Goal: Task Accomplishment & Management: Manage account settings

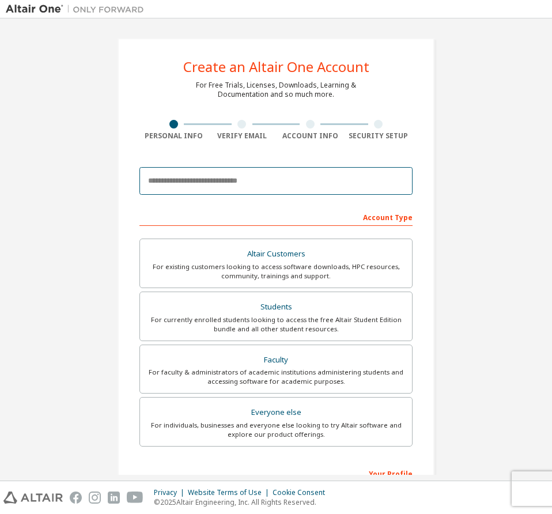
click at [267, 181] on input "email" at bounding box center [275, 181] width 273 height 28
click at [229, 176] on input "email" at bounding box center [275, 181] width 273 height 28
type input "**********"
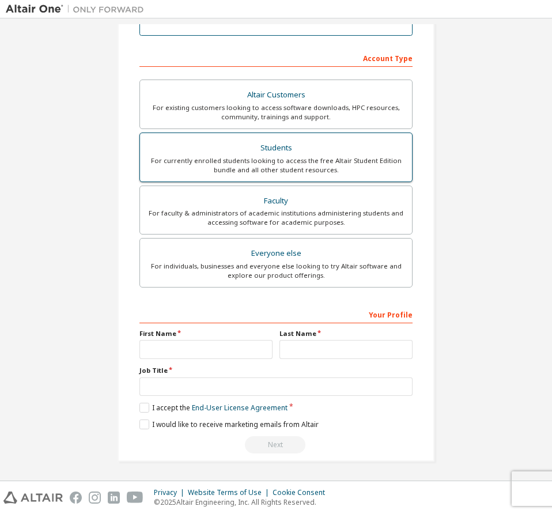
scroll to position [160, 0]
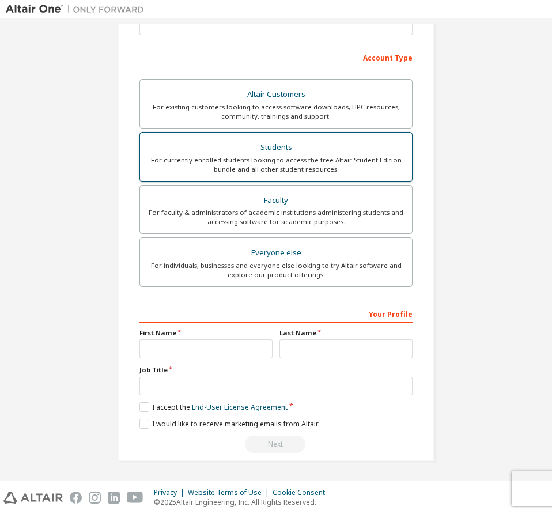
click at [342, 147] on div "Students" at bounding box center [276, 147] width 258 height 16
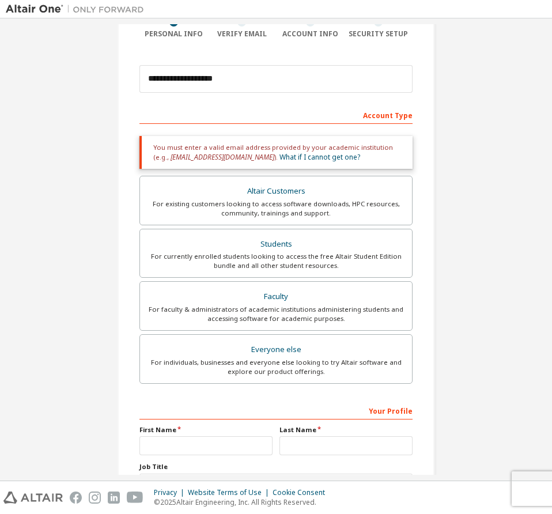
scroll to position [44, 0]
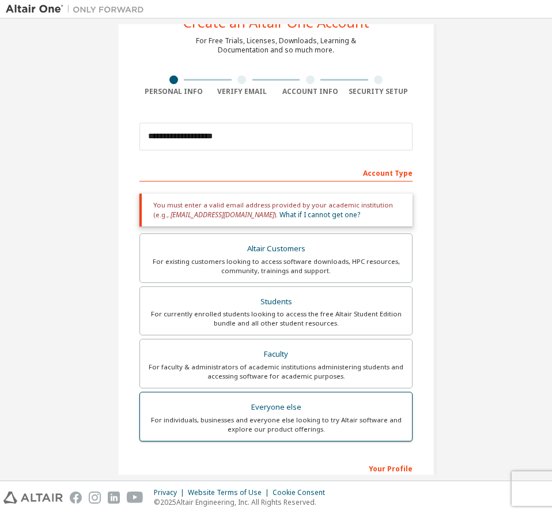
click at [268, 411] on div "Everyone else" at bounding box center [276, 407] width 258 height 16
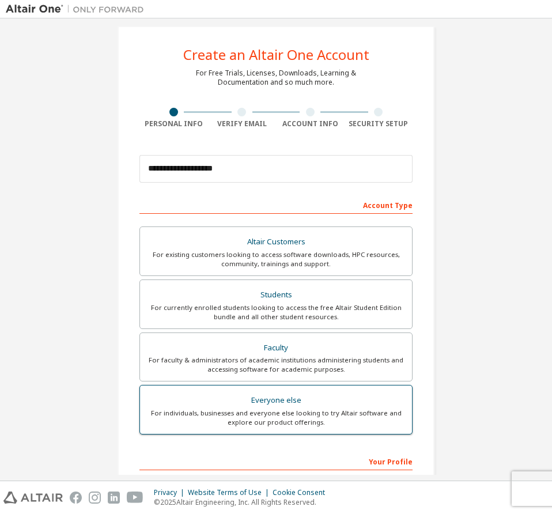
scroll to position [0, 0]
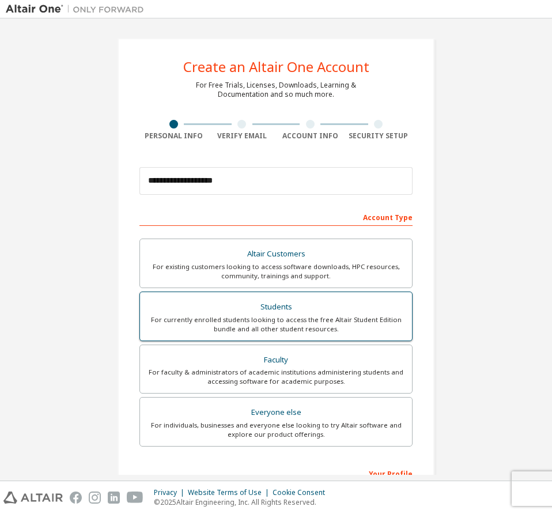
click at [288, 317] on div "For currently enrolled students looking to access the free Altair Student Editi…" at bounding box center [276, 324] width 258 height 18
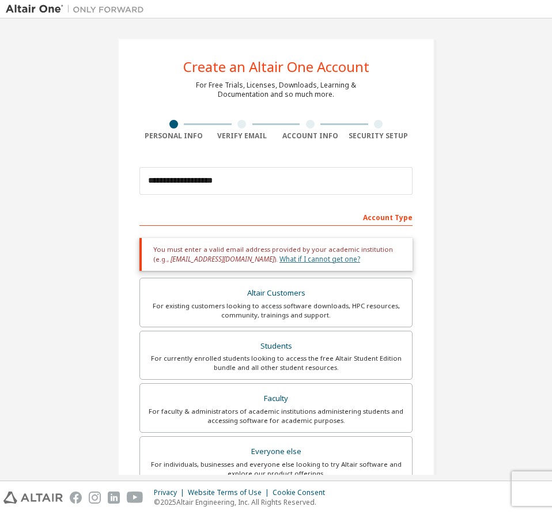
click at [285, 260] on link "What if I cannot get one?" at bounding box center [319, 259] width 81 height 10
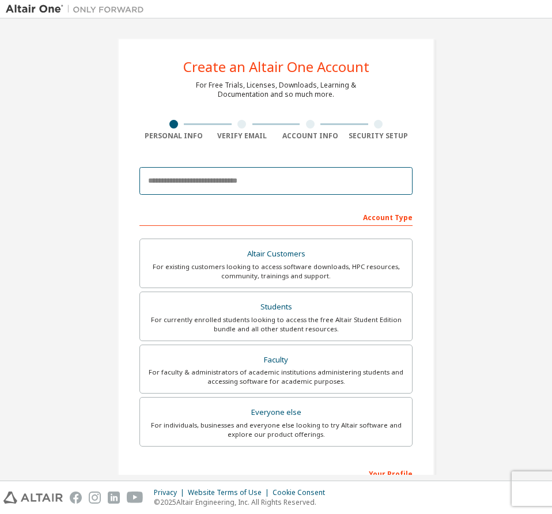
click at [231, 185] on input "email" at bounding box center [275, 181] width 273 height 28
click at [236, 180] on input "email" at bounding box center [275, 181] width 273 height 28
paste input "**********"
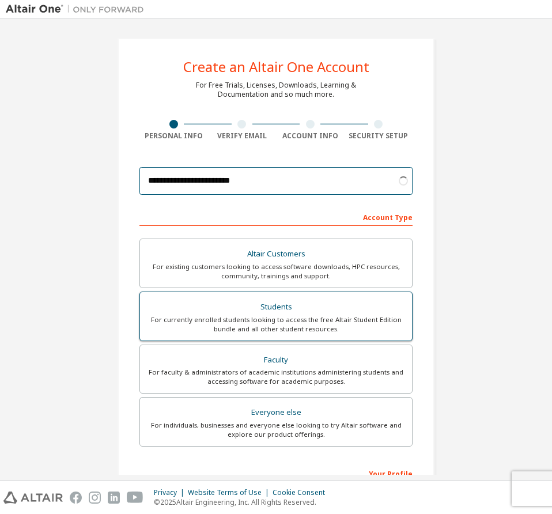
type input "**********"
click at [319, 313] on div "Students" at bounding box center [276, 307] width 258 height 16
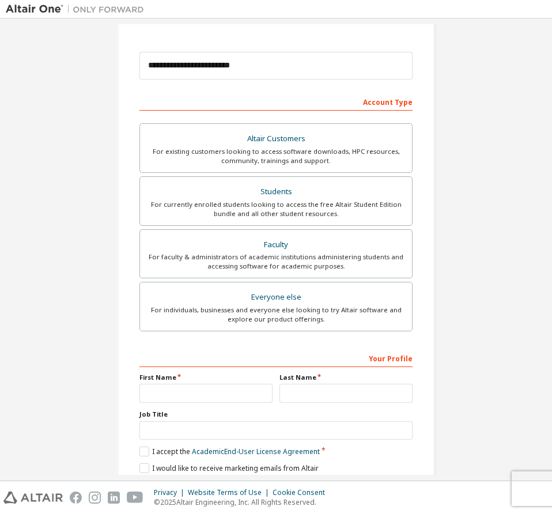
scroll to position [160, 0]
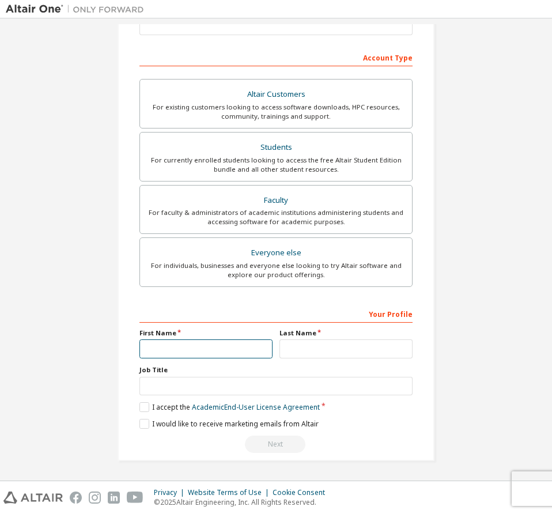
click at [224, 355] on input "text" at bounding box center [205, 348] width 133 height 19
type input "*******"
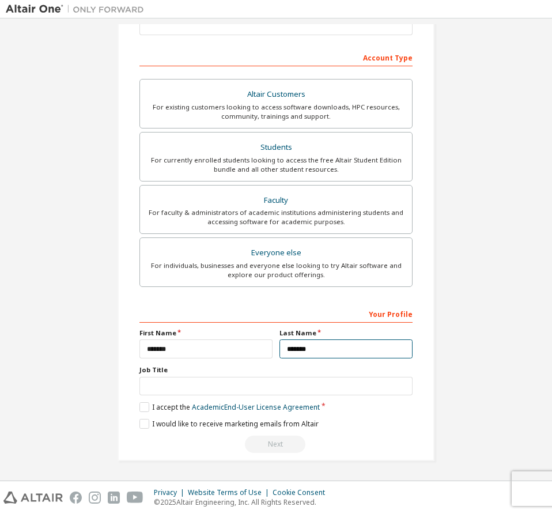
type input "*******"
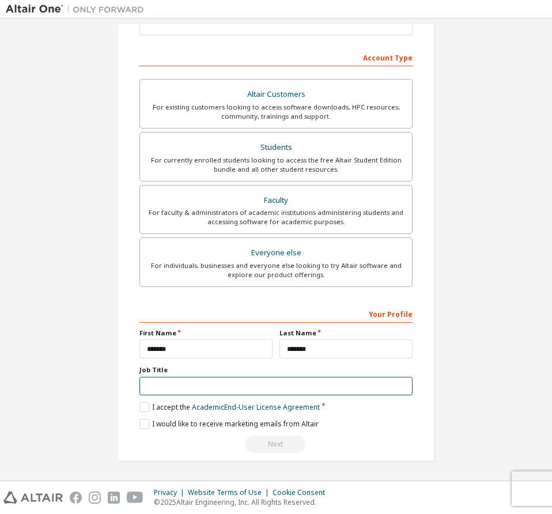
click at [182, 387] on input "text" at bounding box center [275, 386] width 273 height 19
type input "*******"
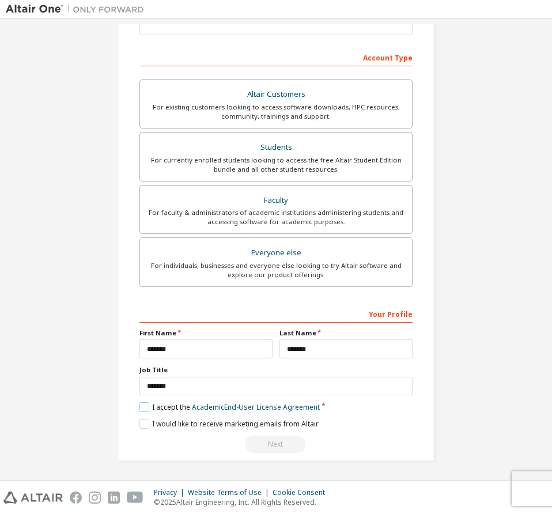
click at [139, 408] on label "I accept the Academic End-User License Agreement" at bounding box center [229, 407] width 180 height 10
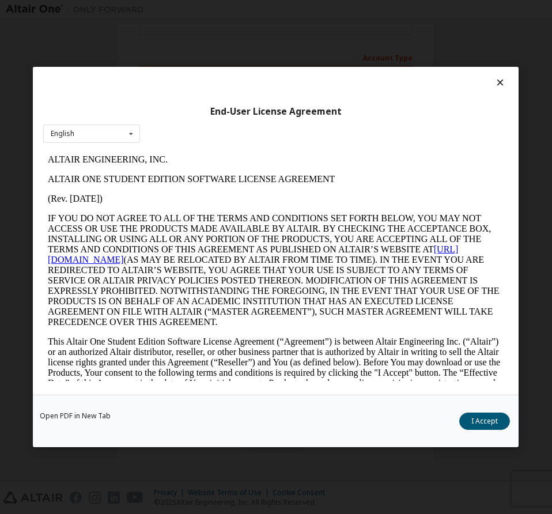
scroll to position [0, 0]
click at [485, 419] on button "I Accept" at bounding box center [485, 420] width 51 height 17
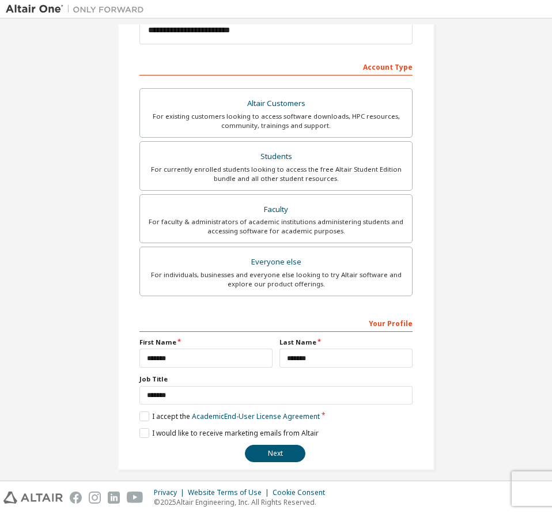
scroll to position [160, 0]
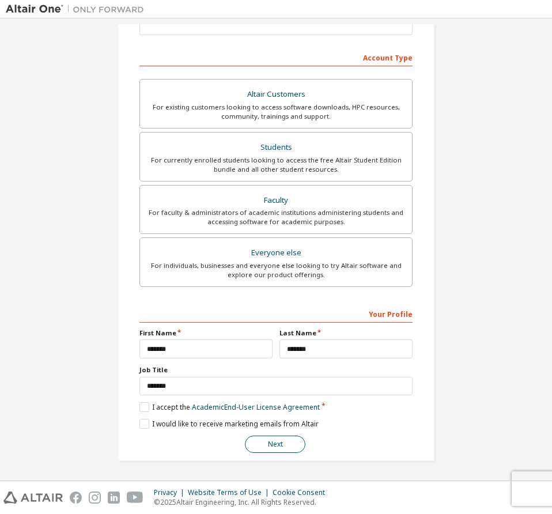
click at [271, 447] on button "Next" at bounding box center [275, 443] width 60 height 17
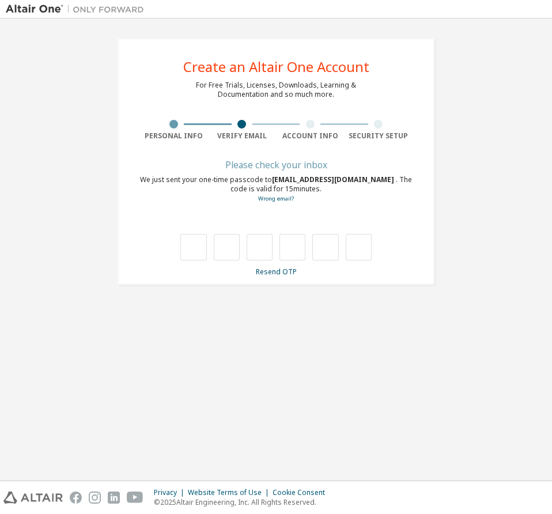
scroll to position [0, 0]
type input "*"
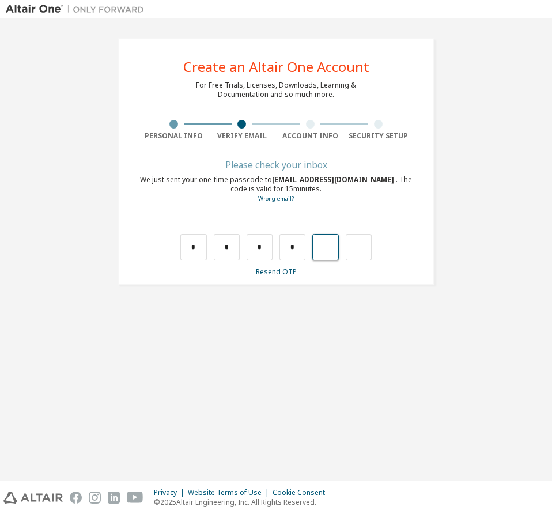
type input "*"
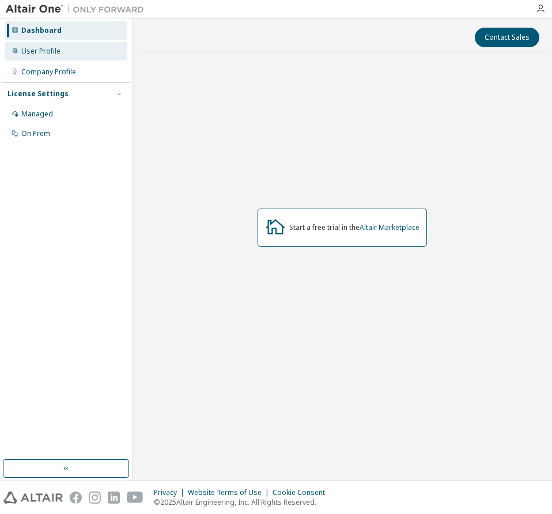
click at [62, 53] on div "User Profile" at bounding box center [66, 51] width 123 height 18
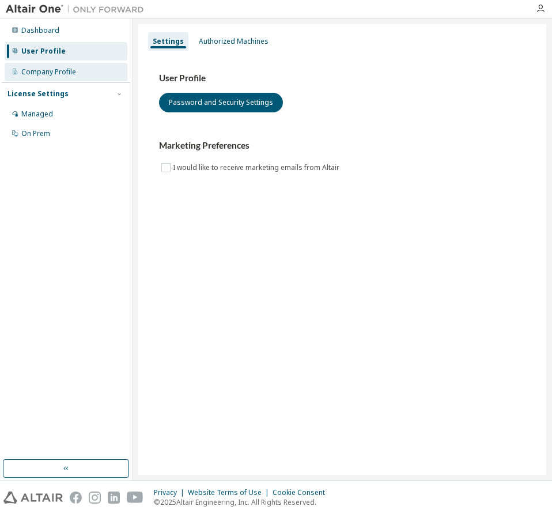
click at [66, 70] on div "Company Profile" at bounding box center [48, 71] width 55 height 9
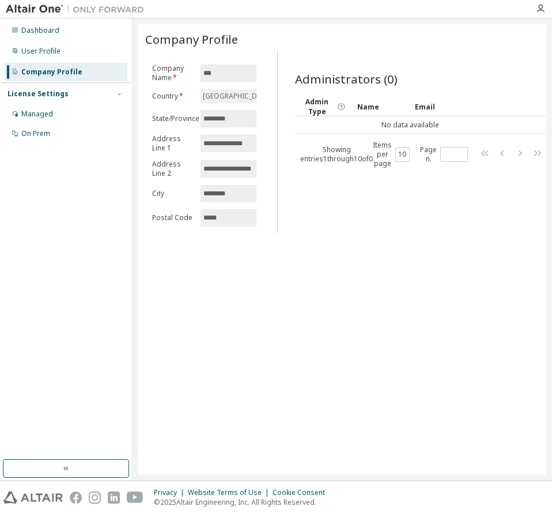
scroll to position [0, 43]
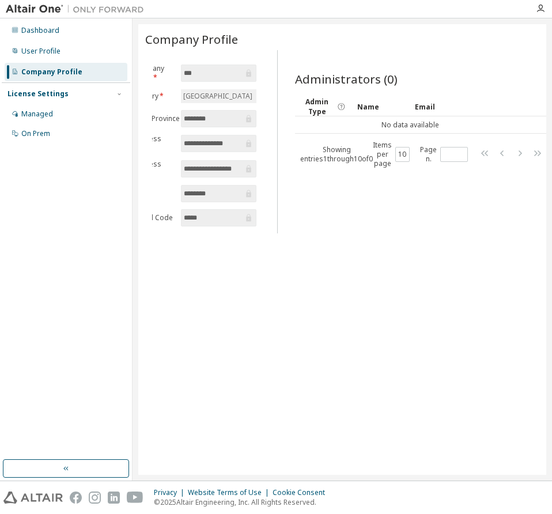
drag, startPoint x: 205, startPoint y: 142, endPoint x: 154, endPoint y: 145, distance: 50.8
click at [154, 145] on form "**********" at bounding box center [204, 145] width 104 height 162
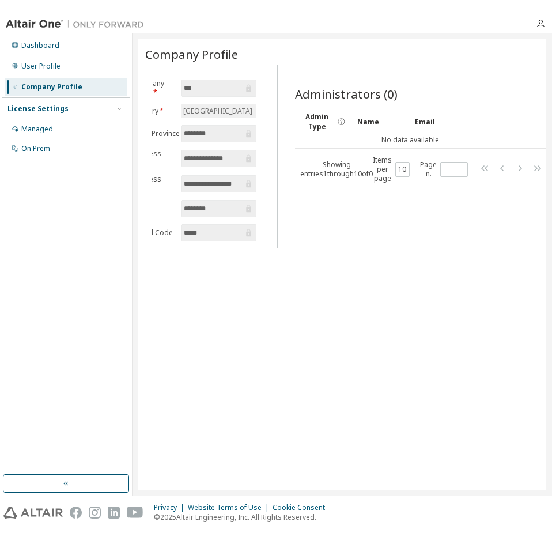
scroll to position [0, 0]
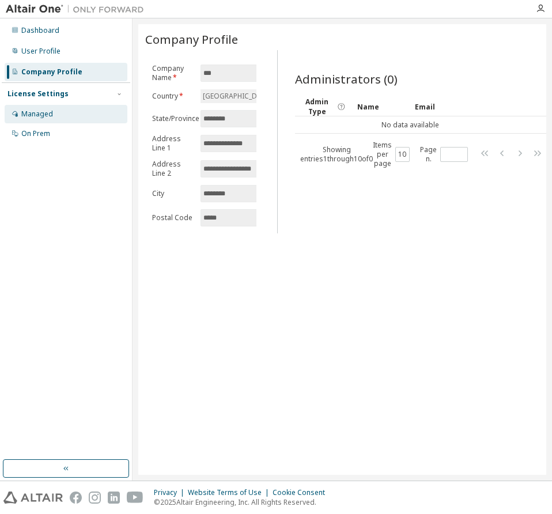
click at [48, 111] on div "Managed" at bounding box center [37, 113] width 32 height 9
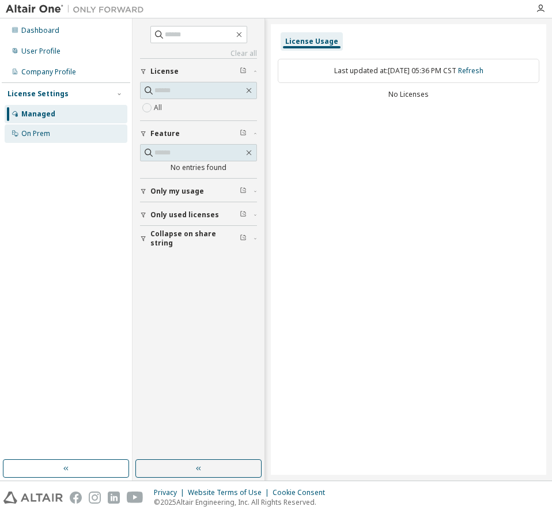
click at [73, 132] on div "On Prem" at bounding box center [66, 133] width 123 height 18
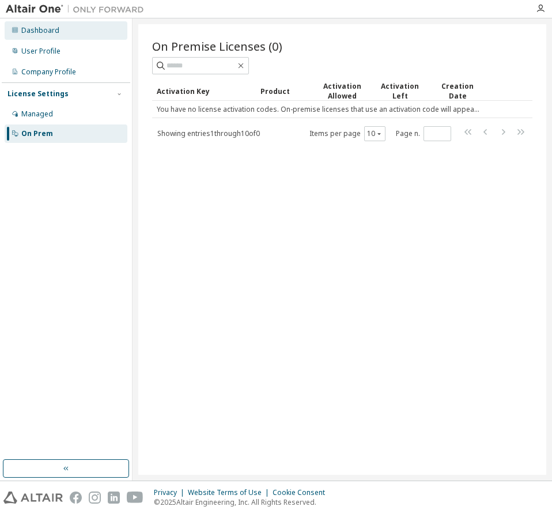
click at [43, 31] on div "Dashboard" at bounding box center [40, 30] width 38 height 9
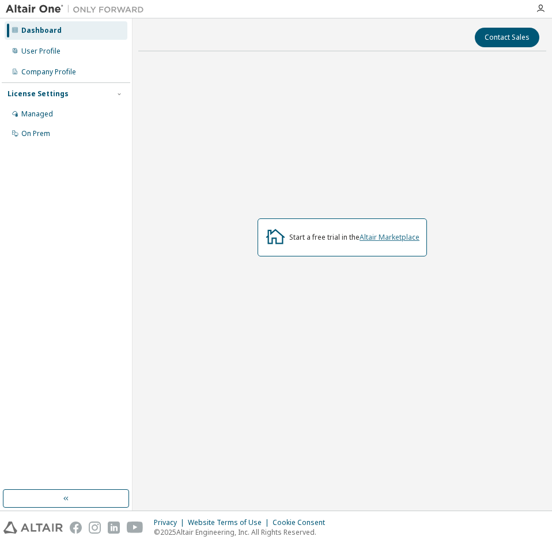
click at [404, 233] on link "Altair Marketplace" at bounding box center [389, 237] width 60 height 10
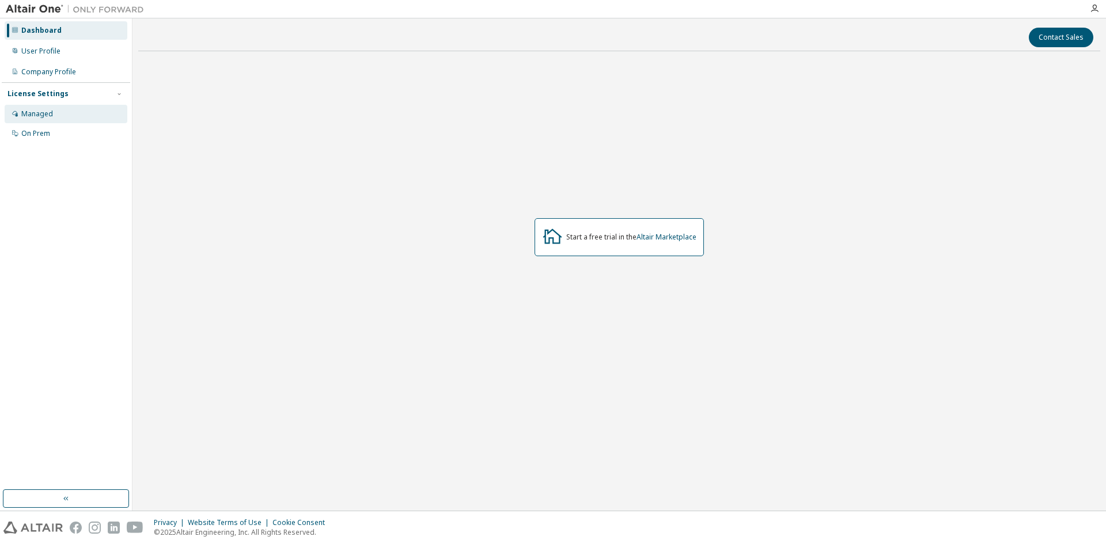
click at [74, 117] on div "Managed" at bounding box center [66, 114] width 123 height 18
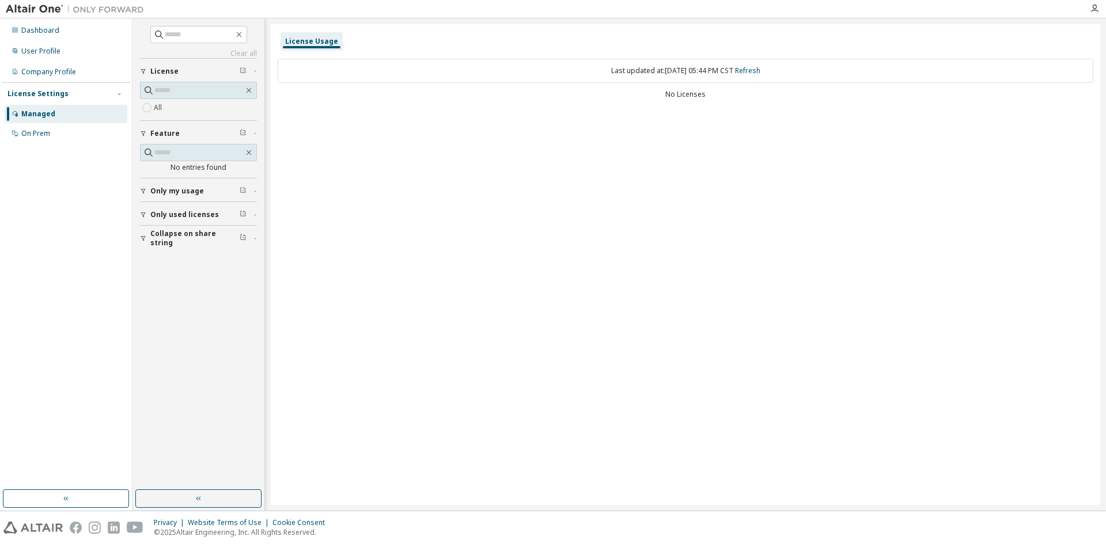
click at [183, 191] on span "Only my usage" at bounding box center [177, 191] width 54 height 9
click at [73, 52] on div "User Profile" at bounding box center [66, 51] width 123 height 18
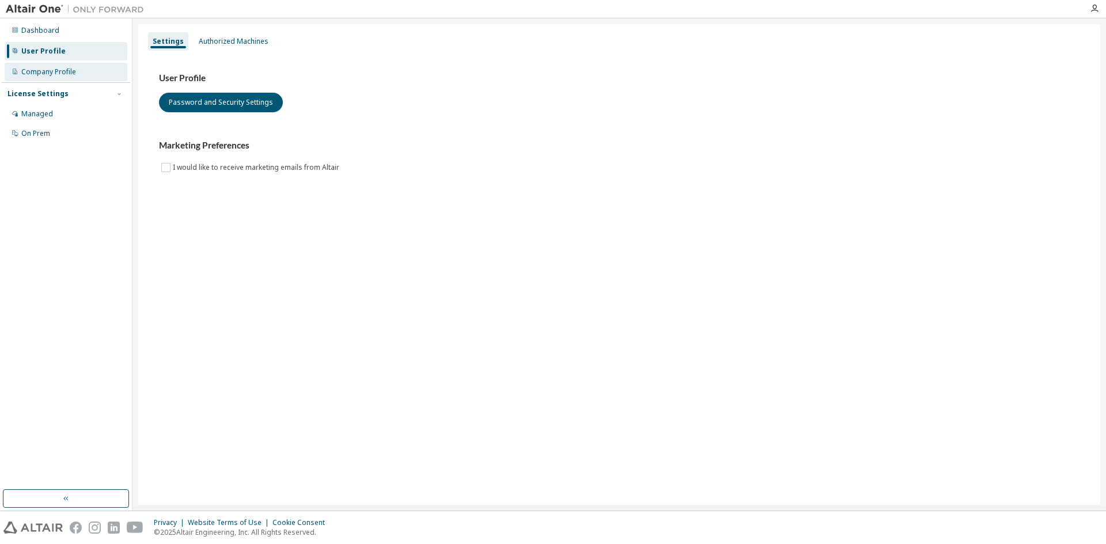
click at [71, 67] on div "Company Profile" at bounding box center [48, 71] width 55 height 9
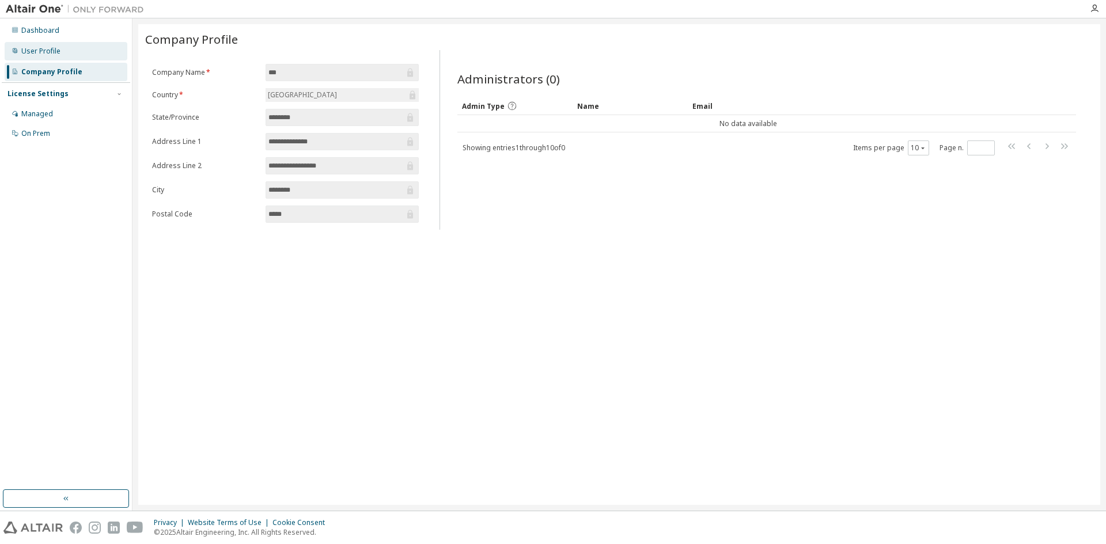
click at [63, 53] on div "User Profile" at bounding box center [66, 51] width 123 height 18
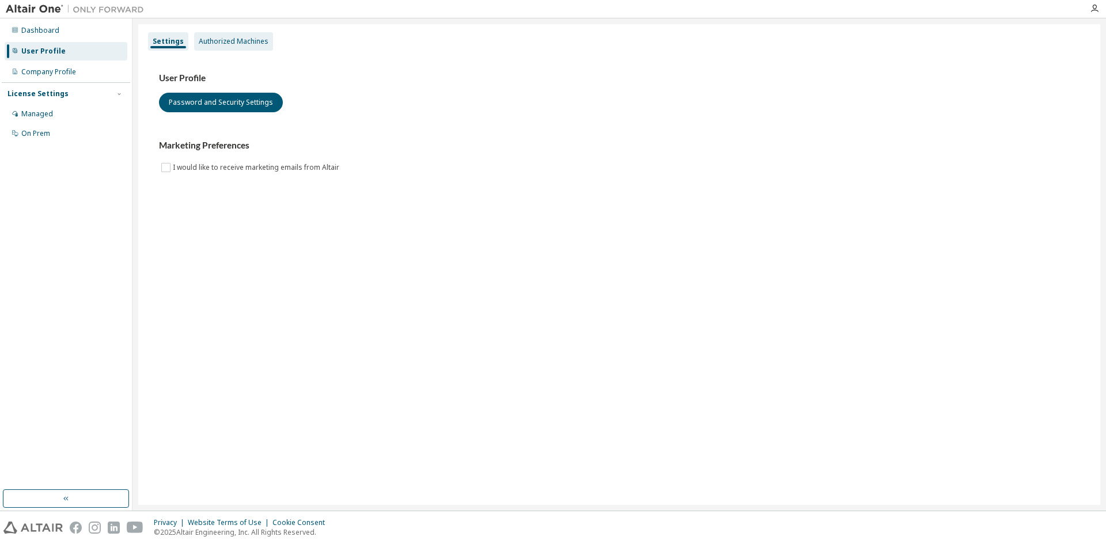
click at [248, 45] on div "Authorized Machines" at bounding box center [234, 41] width 70 height 9
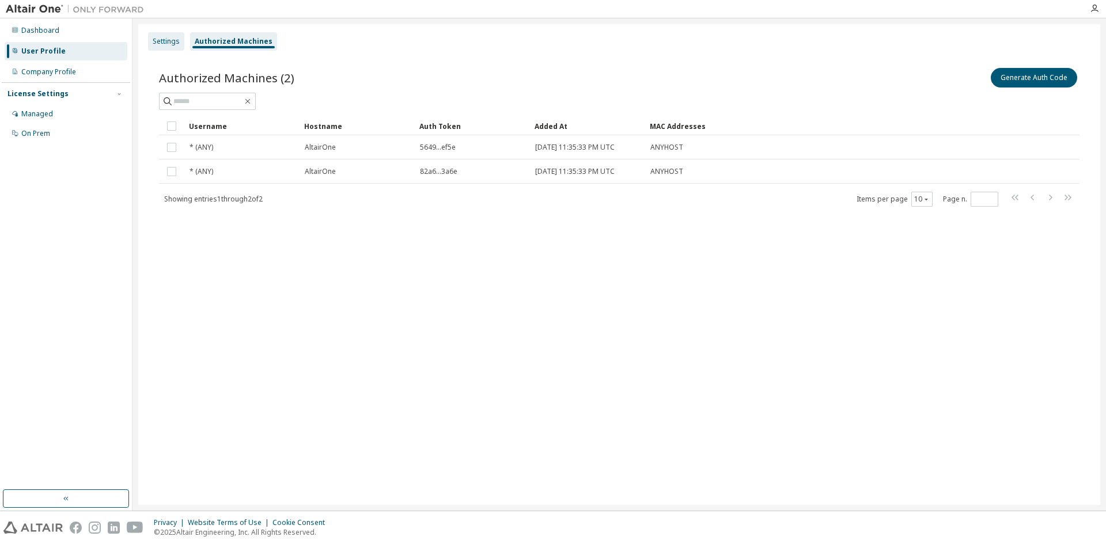
click at [163, 41] on div "Settings" at bounding box center [166, 41] width 27 height 9
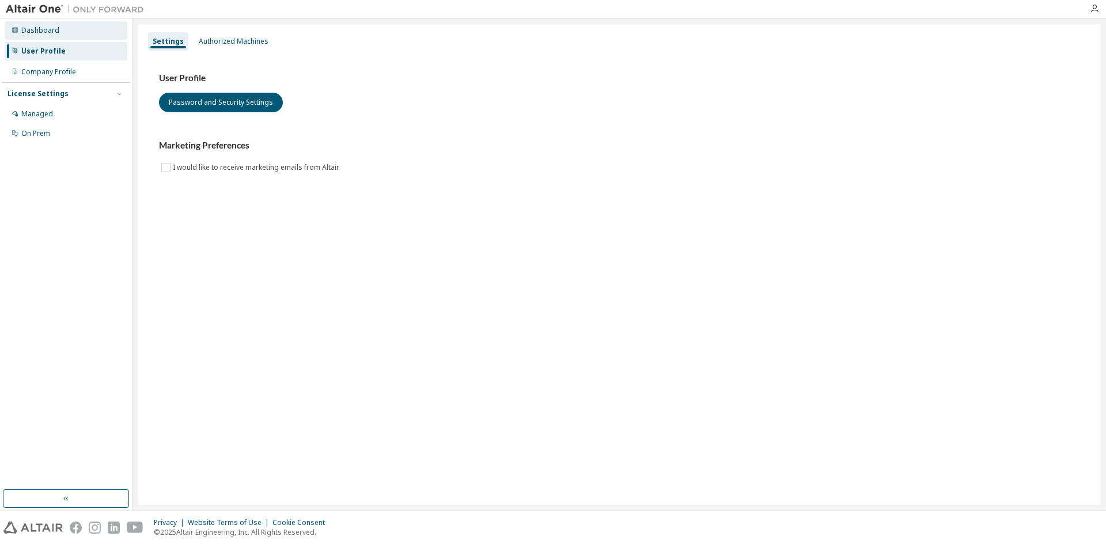
click at [39, 33] on div "Dashboard" at bounding box center [40, 30] width 38 height 9
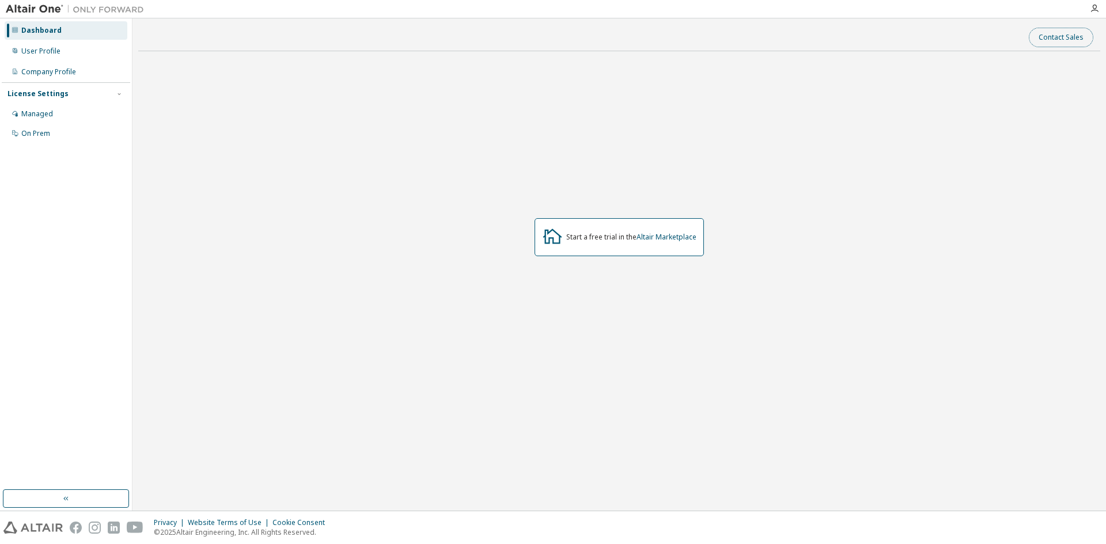
click at [1066, 37] on button "Contact Sales" at bounding box center [1061, 38] width 65 height 20
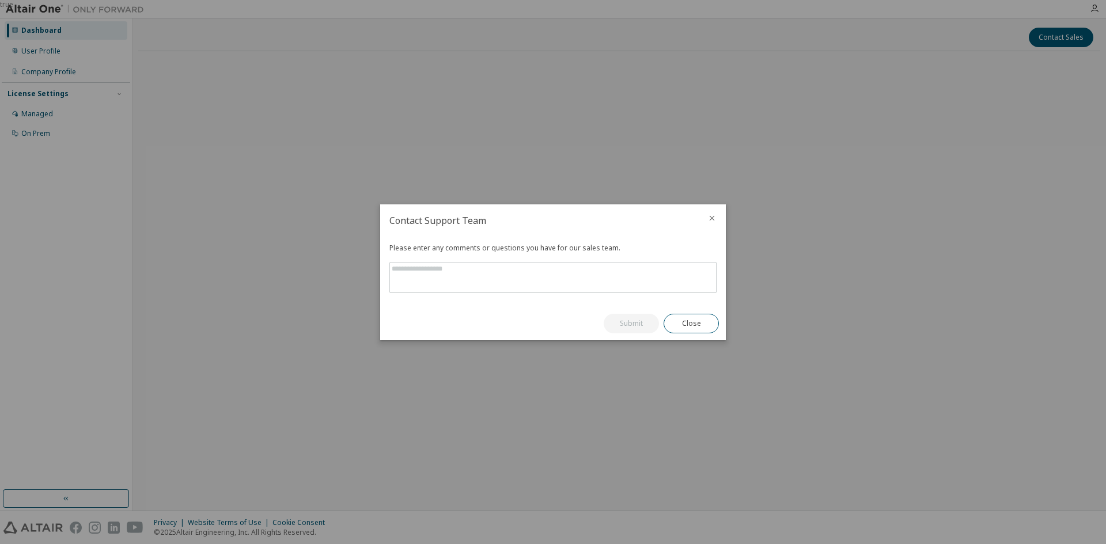
click at [711, 218] on icon "close" at bounding box center [711, 218] width 9 height 9
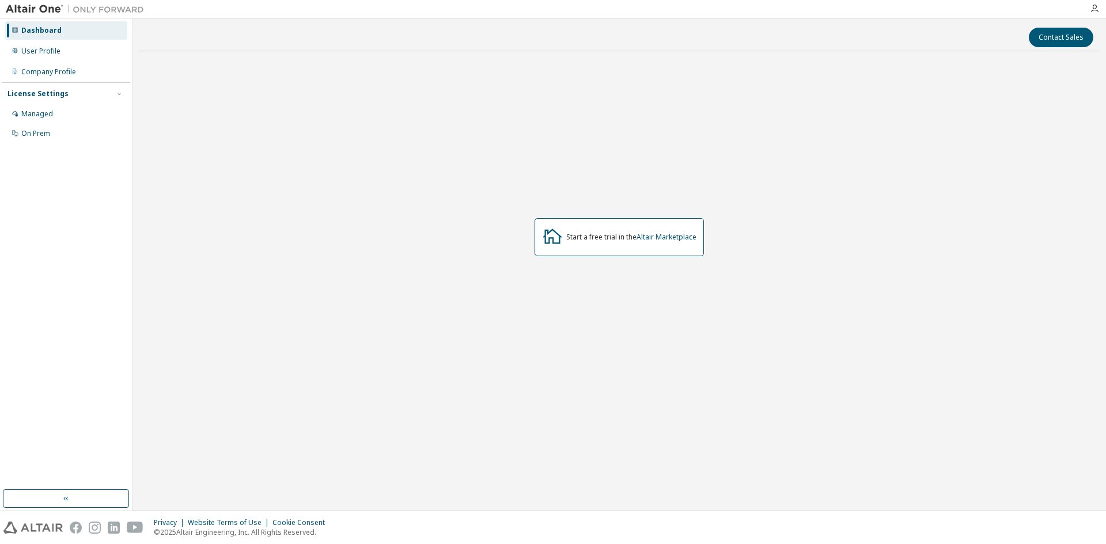
click at [49, 33] on div "Dashboard" at bounding box center [41, 30] width 40 height 9
click at [60, 142] on div "On Prem" at bounding box center [66, 133] width 123 height 18
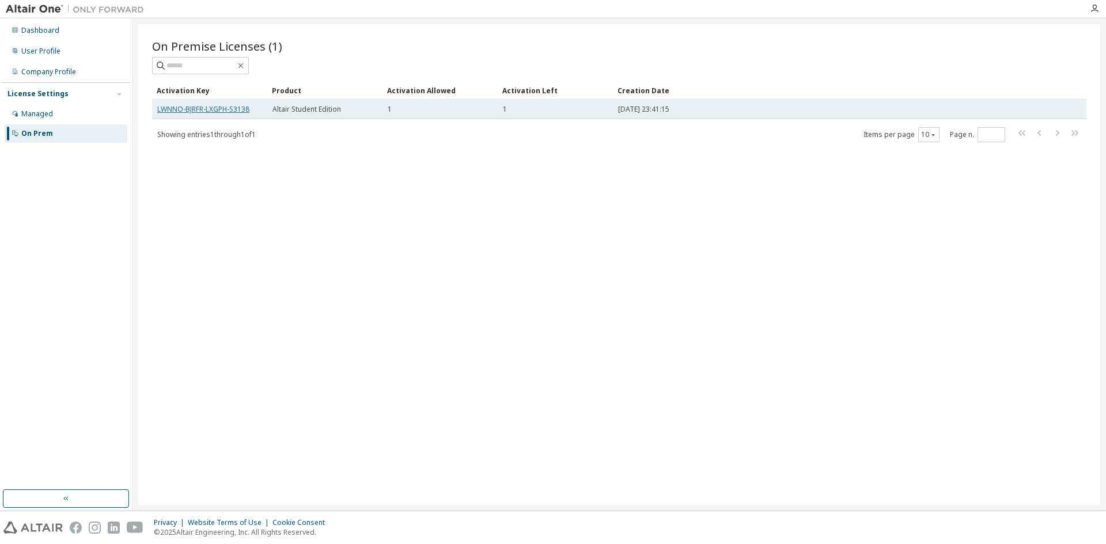
click at [217, 111] on link "LWNNO-BJRFR-LXGPH-S3138" at bounding box center [203, 109] width 92 height 10
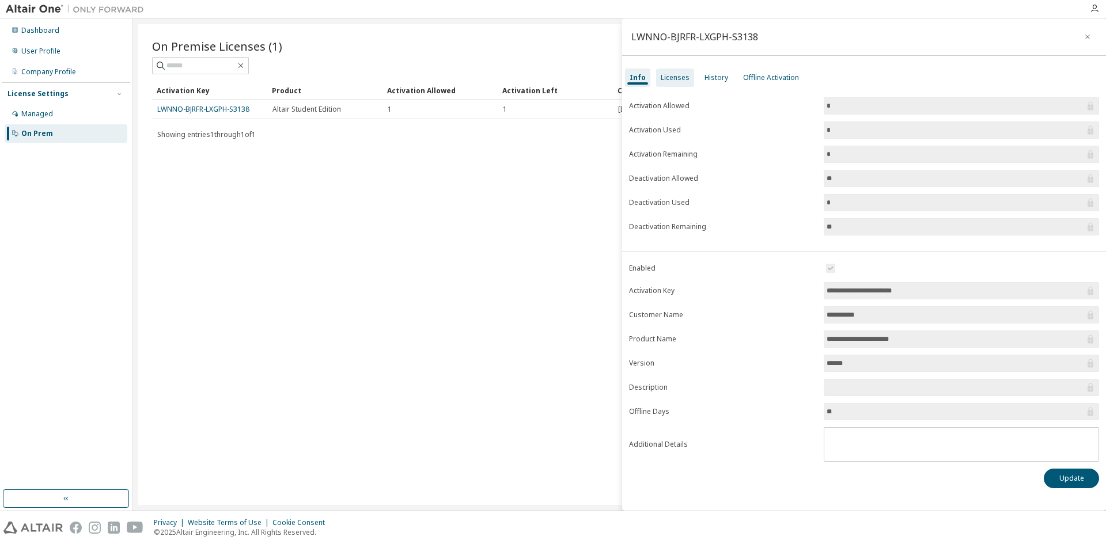
click at [674, 69] on div "Licenses" at bounding box center [675, 78] width 38 height 18
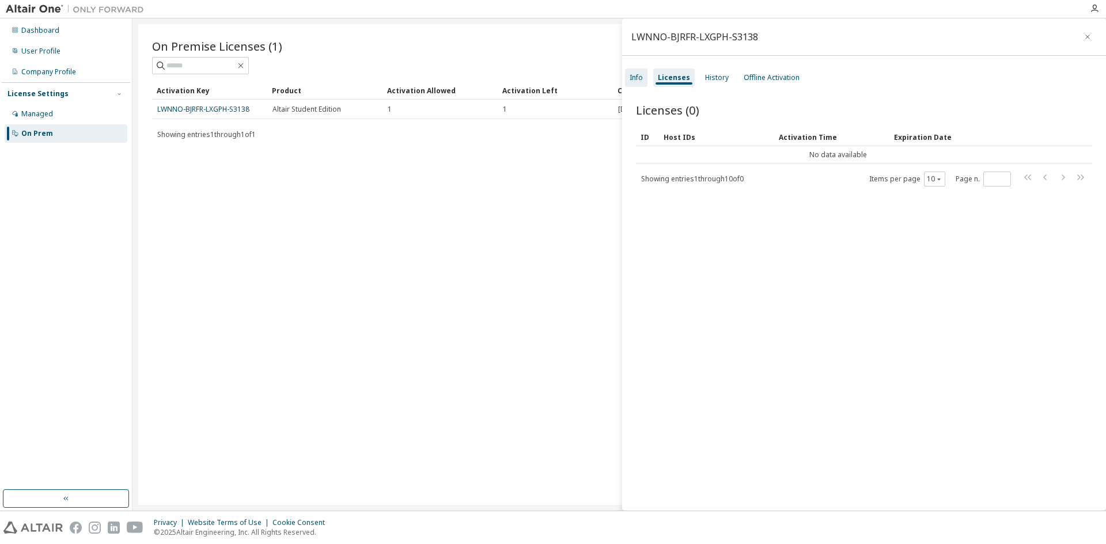
click at [638, 77] on div "Info" at bounding box center [636, 77] width 13 height 9
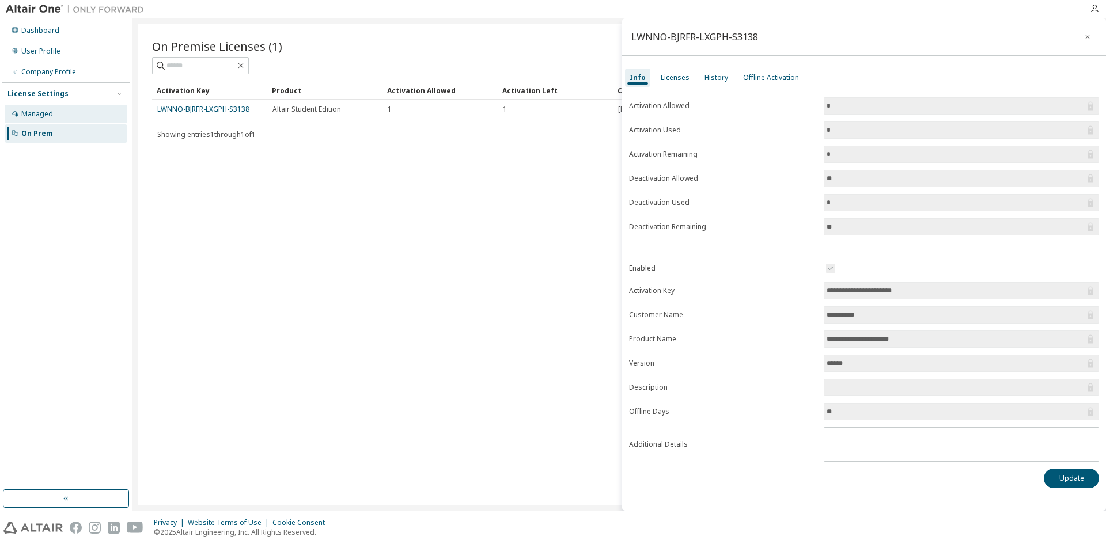
click at [63, 112] on div "Managed" at bounding box center [66, 114] width 123 height 18
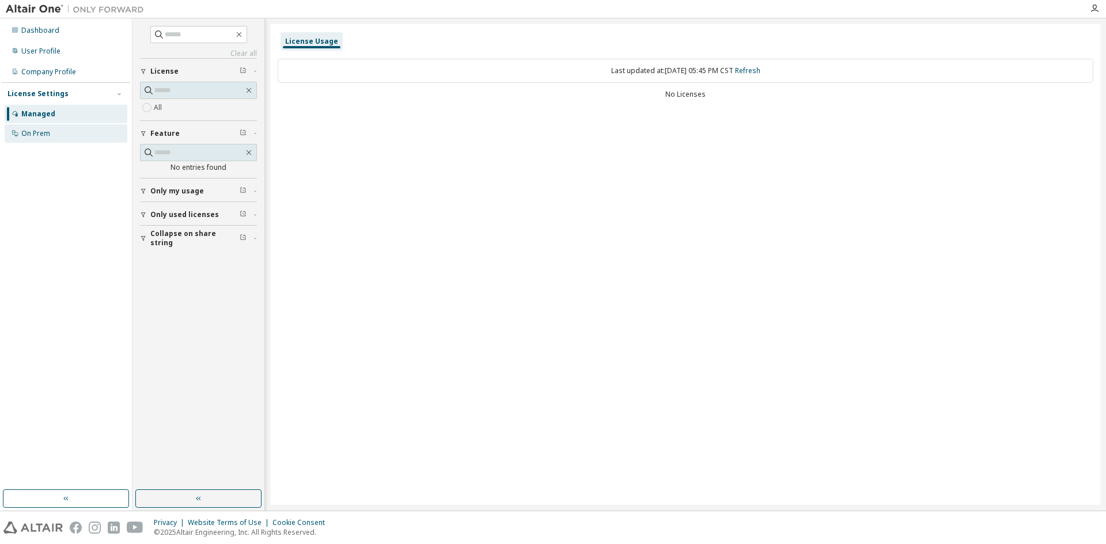
click at [66, 131] on div "On Prem" at bounding box center [66, 133] width 123 height 18
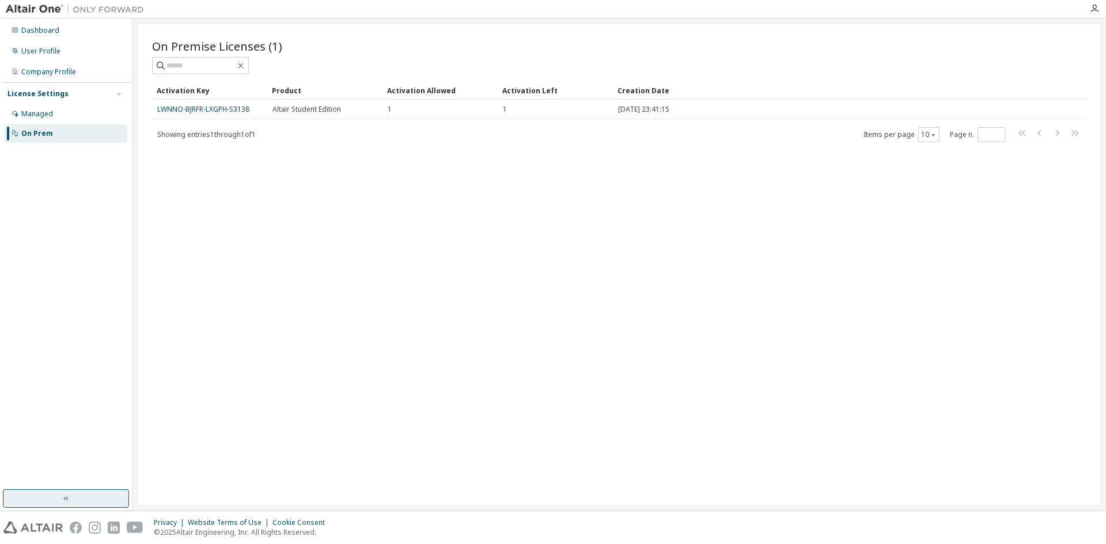
click at [73, 495] on button "button" at bounding box center [66, 499] width 126 height 18
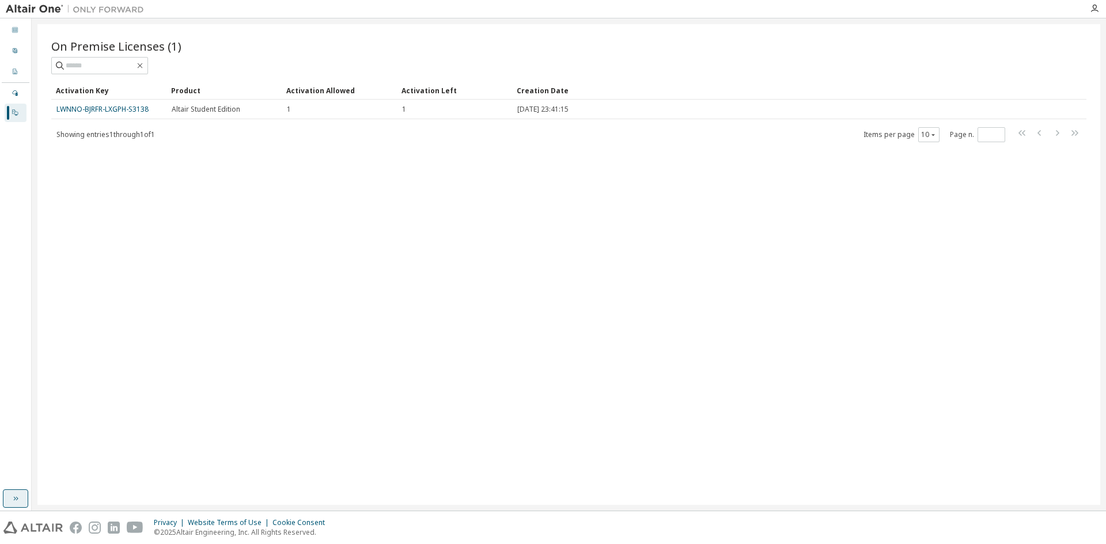
click at [16, 498] on icon "button" at bounding box center [15, 498] width 9 height 9
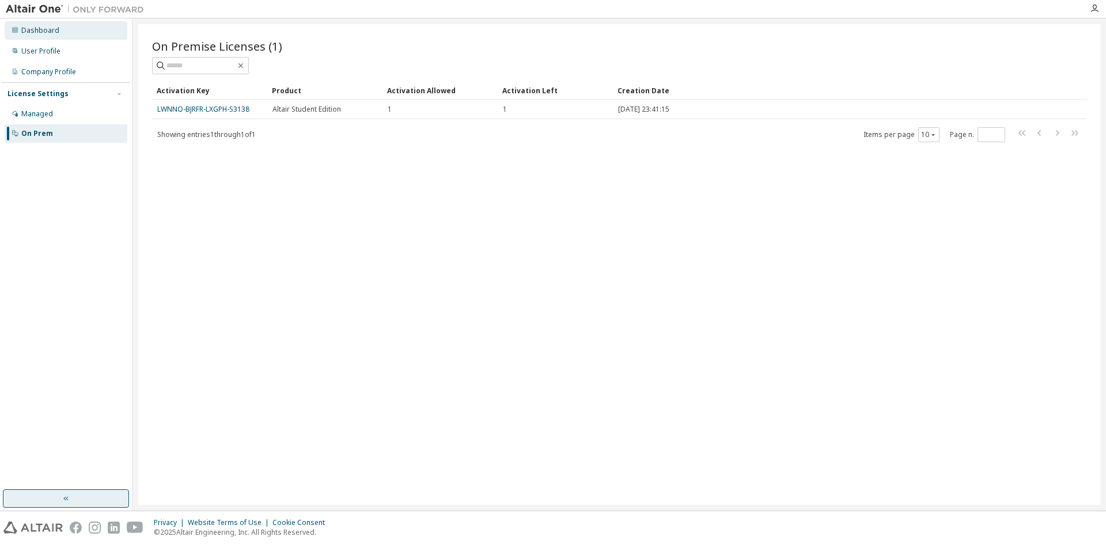
click at [66, 29] on div "Dashboard" at bounding box center [66, 30] width 123 height 18
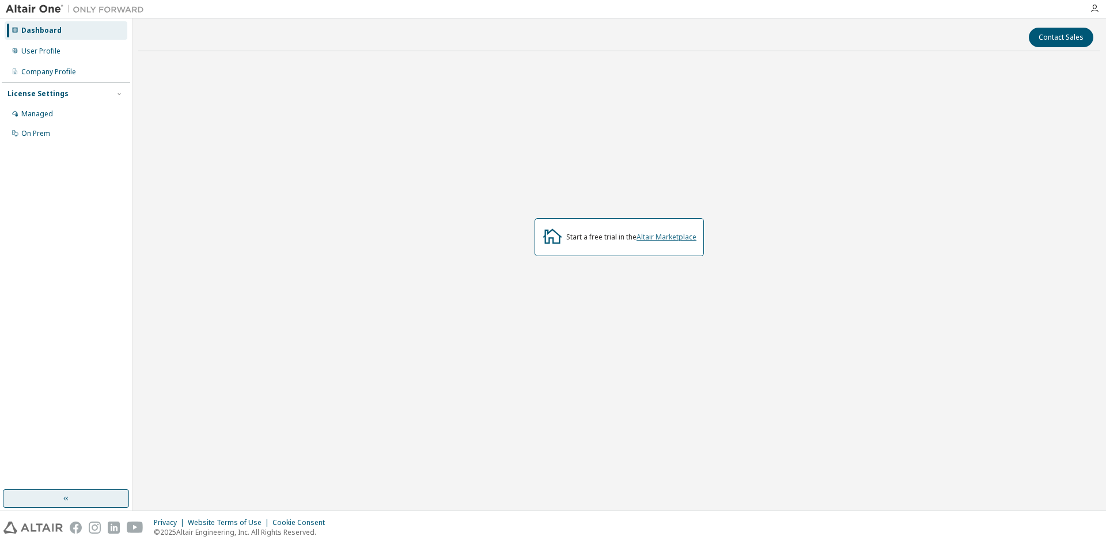
click at [680, 237] on link "Altair Marketplace" at bounding box center [666, 237] width 60 height 10
